Goal: Information Seeking & Learning: Learn about a topic

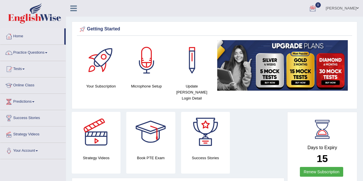
click at [313, 7] on ul "Sangita Toggle navigation Username: Sangitas Access Type: Online Subscription: …" at bounding box center [259, 8] width 208 height 16
click at [20, 36] on link "Home" at bounding box center [32, 35] width 64 height 14
click at [317, 9] on div at bounding box center [312, 8] width 9 height 9
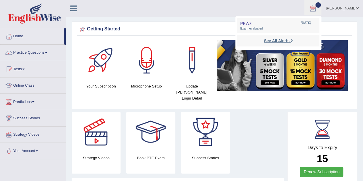
click at [289, 40] on strong "See All Alerts" at bounding box center [277, 40] width 26 height 5
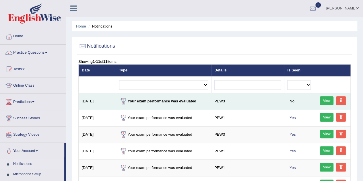
click at [328, 100] on link "View" at bounding box center [327, 100] width 14 height 9
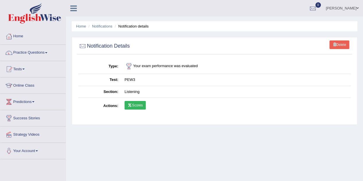
click at [131, 104] on icon at bounding box center [130, 105] width 4 height 3
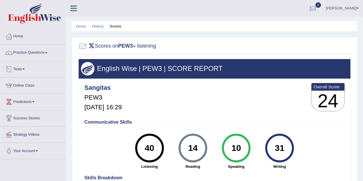
click at [18, 68] on link "Tests" at bounding box center [32, 68] width 65 height 14
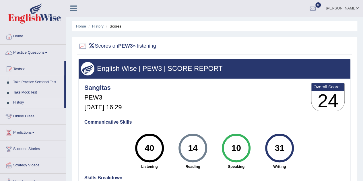
click at [20, 102] on link "History" at bounding box center [38, 103] width 54 height 10
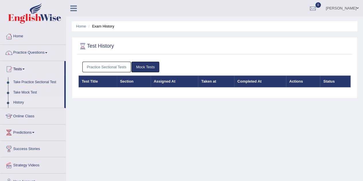
click at [102, 64] on link "Practice Sectional Tests" at bounding box center [106, 67] width 49 height 11
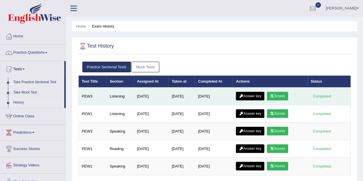
click at [261, 97] on link "Answer key" at bounding box center [250, 96] width 28 height 9
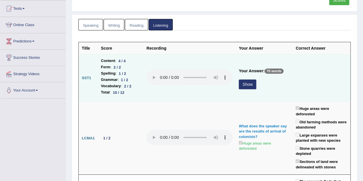
scroll to position [61, 0]
click at [242, 84] on button "Show" at bounding box center [248, 84] width 18 height 10
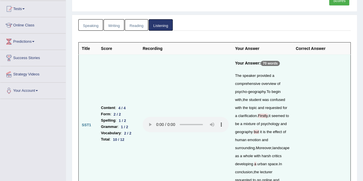
scroll to position [0, 0]
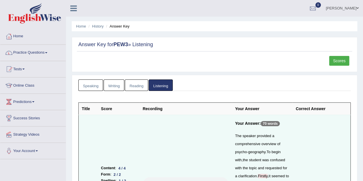
click at [27, 53] on link "Practice Questions" at bounding box center [32, 52] width 65 height 14
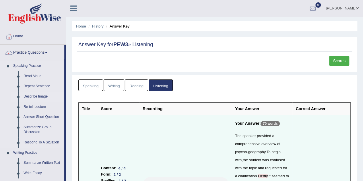
click at [38, 95] on link "Describe Image" at bounding box center [42, 97] width 43 height 10
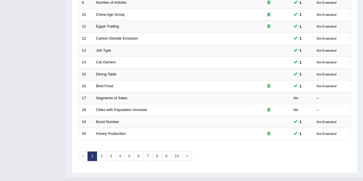
scroll to position [189, 0]
